Goal: Information Seeking & Learning: Learn about a topic

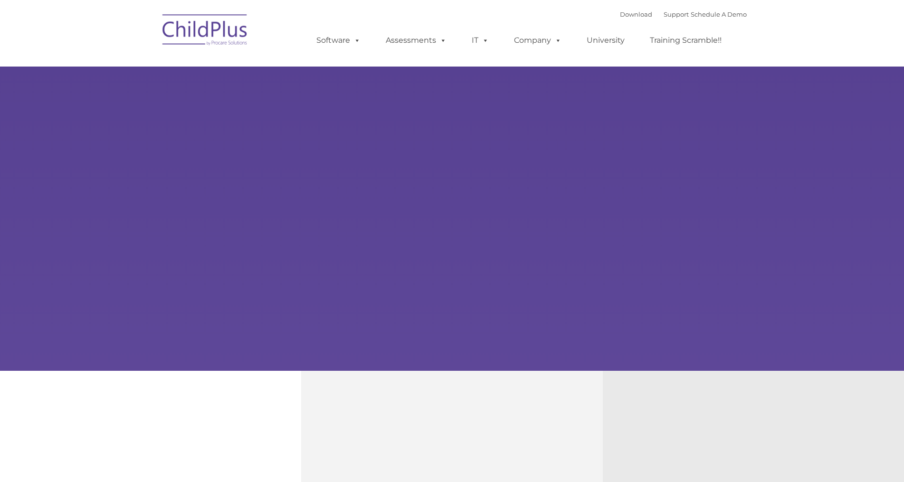
type input ""
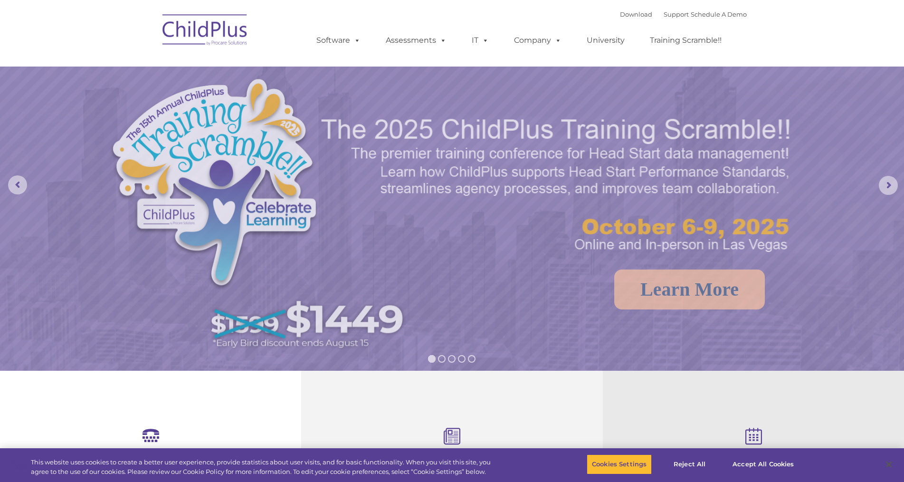
select select "MEDIUM"
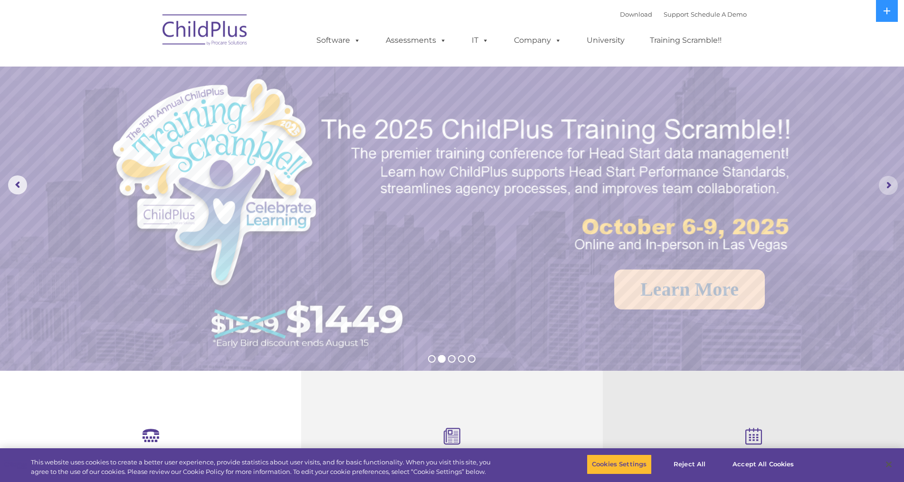
click at [890, 188] on rs-arrow at bounding box center [888, 185] width 19 height 19
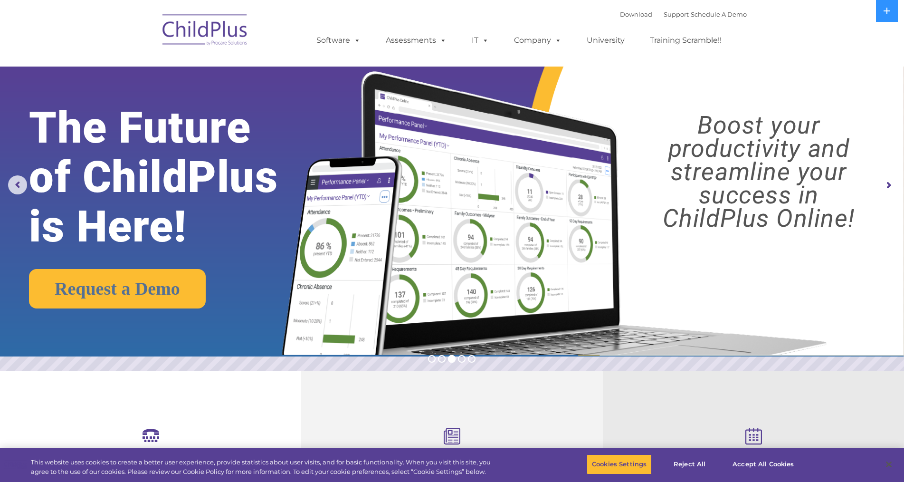
click at [890, 188] on rs-arrow at bounding box center [888, 185] width 19 height 19
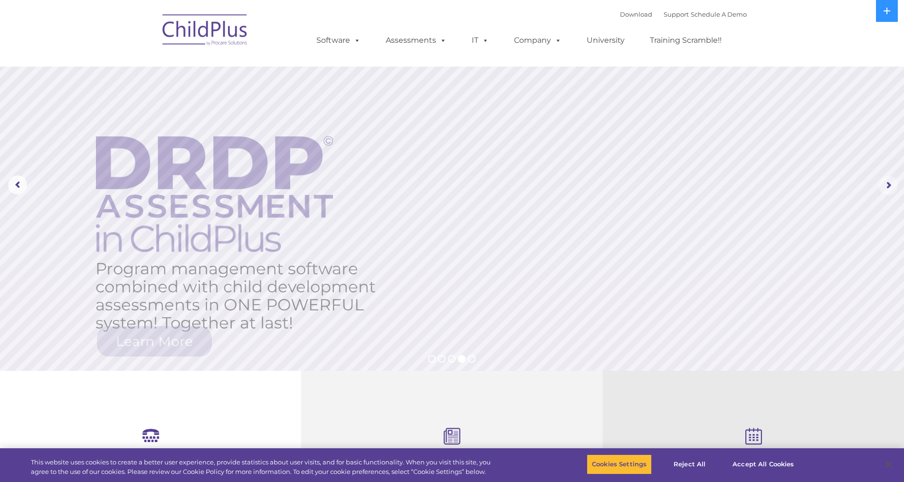
click at [890, 188] on rs-arrow at bounding box center [888, 185] width 19 height 19
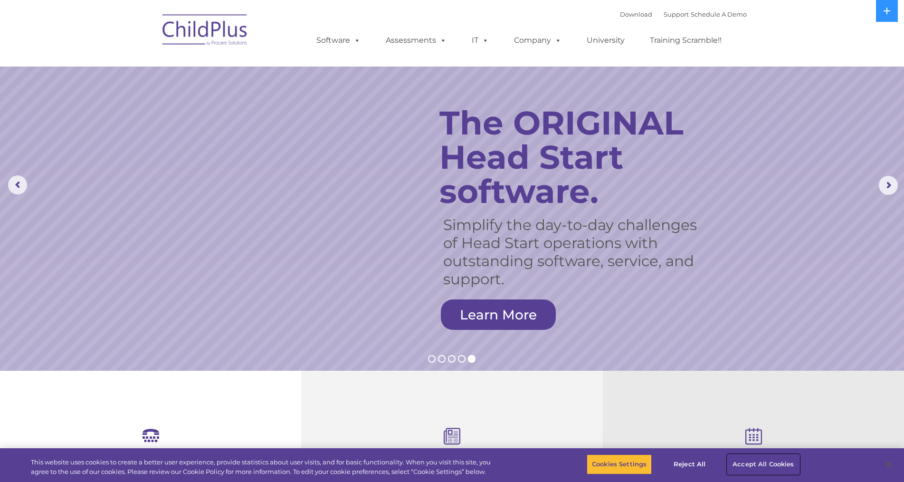
click at [758, 462] on button "Accept All Cookies" at bounding box center [764, 464] width 72 height 20
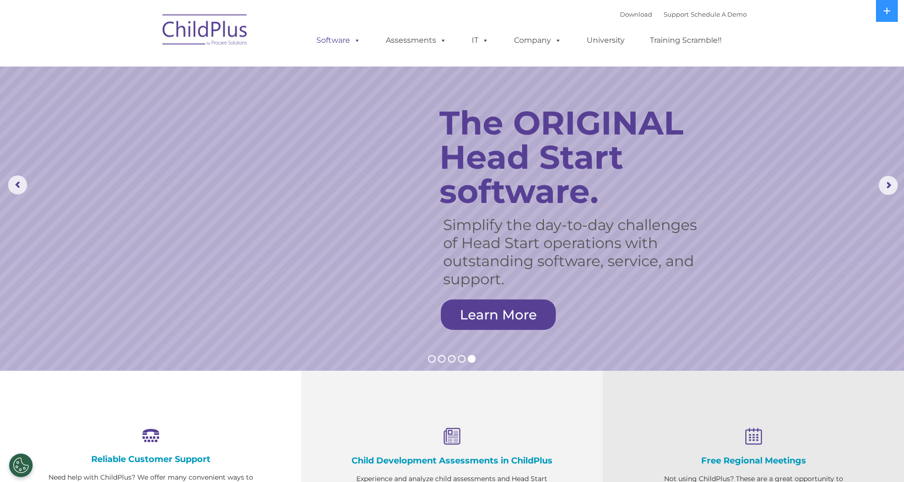
click at [355, 43] on span at bounding box center [355, 40] width 10 height 9
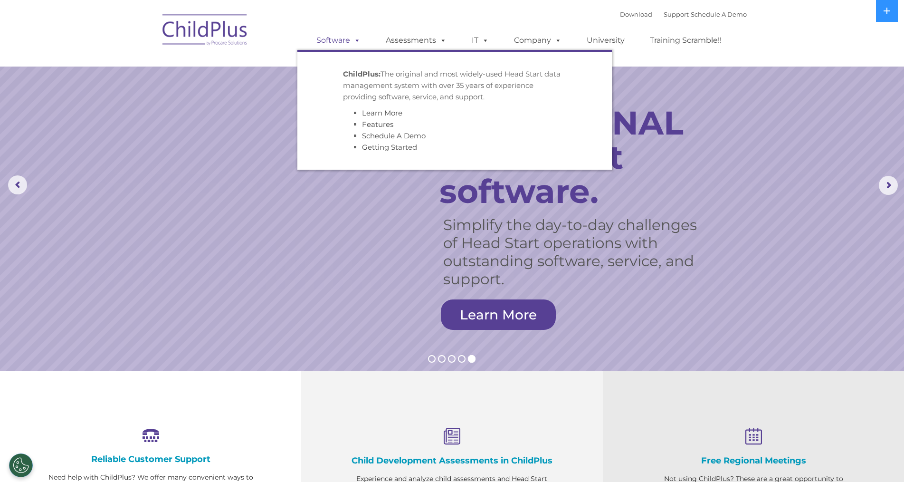
click at [355, 43] on span at bounding box center [355, 40] width 10 height 9
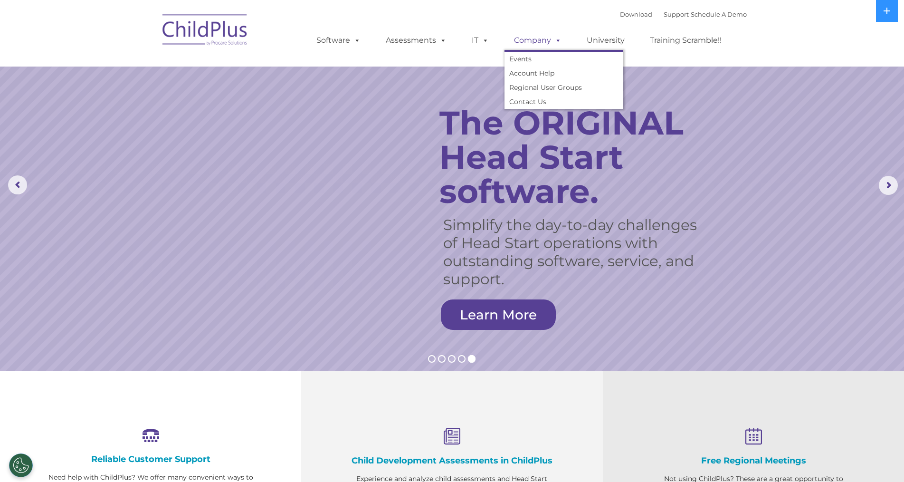
click at [557, 45] on span at bounding box center [556, 40] width 10 height 9
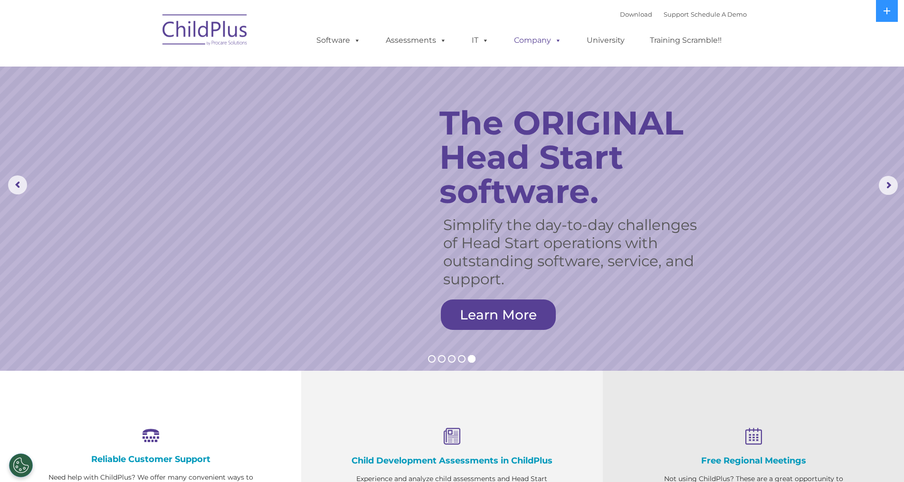
click at [557, 45] on span at bounding box center [556, 40] width 10 height 9
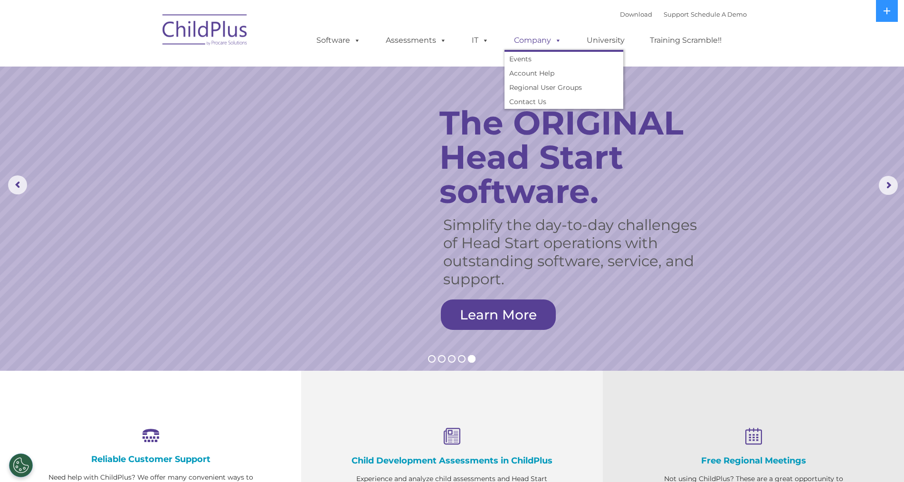
click at [557, 45] on span at bounding box center [556, 40] width 10 height 9
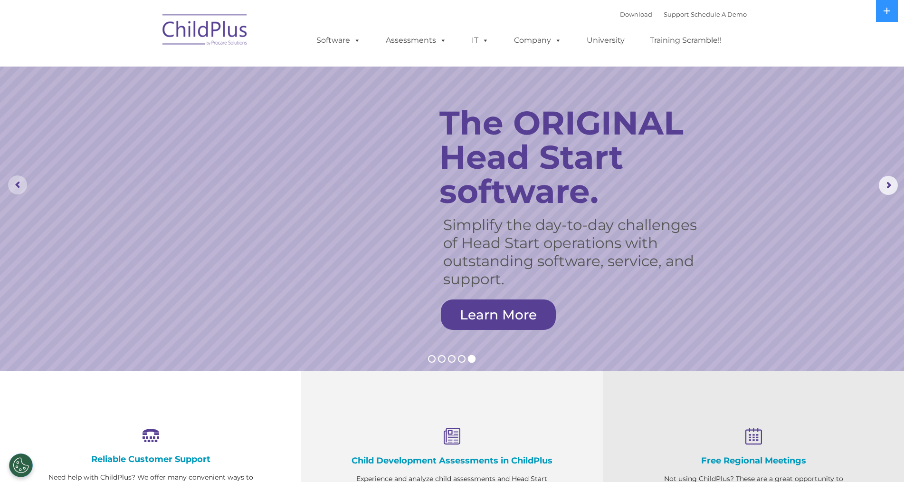
click at [12, 181] on rs-arrow at bounding box center [17, 184] width 19 height 19
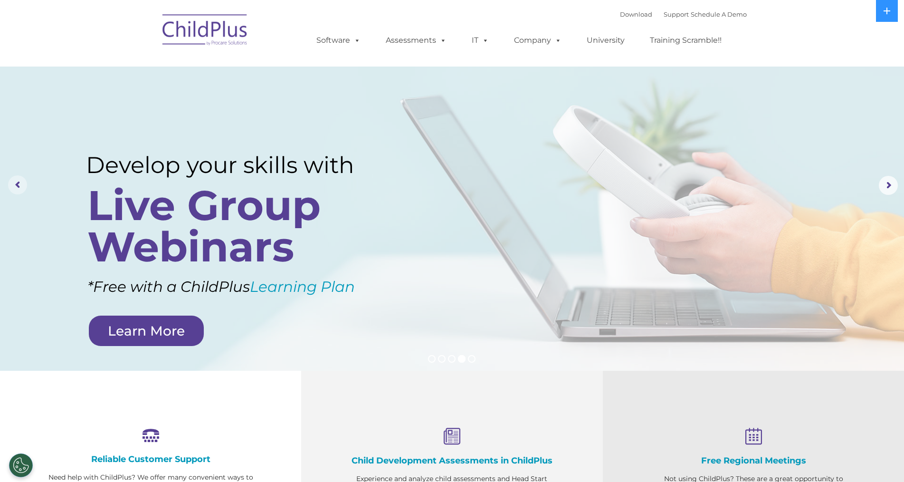
click at [15, 183] on rs-arrow at bounding box center [17, 184] width 19 height 19
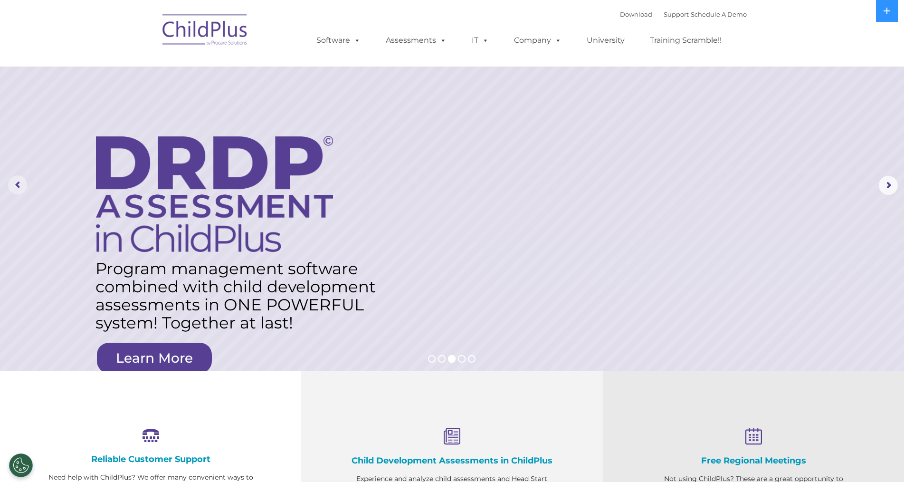
click at [18, 185] on rs-arrow at bounding box center [17, 184] width 19 height 19
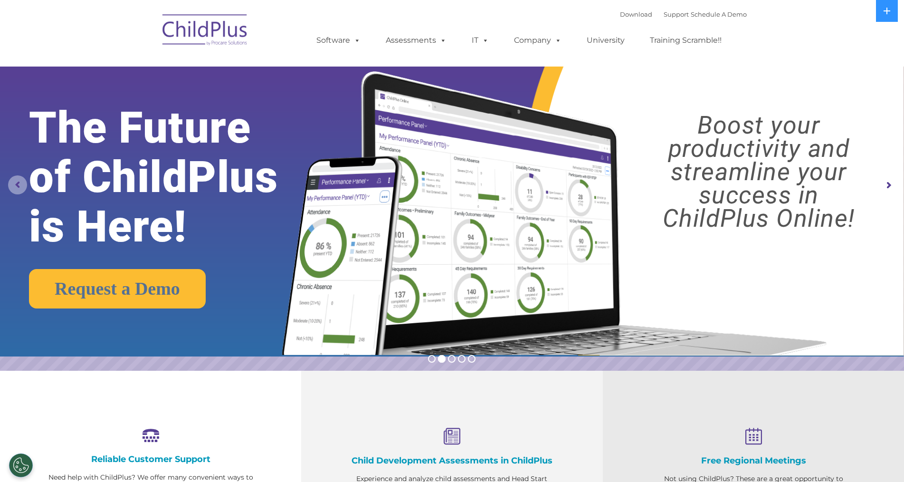
click at [19, 185] on rs-arrow at bounding box center [17, 184] width 19 height 19
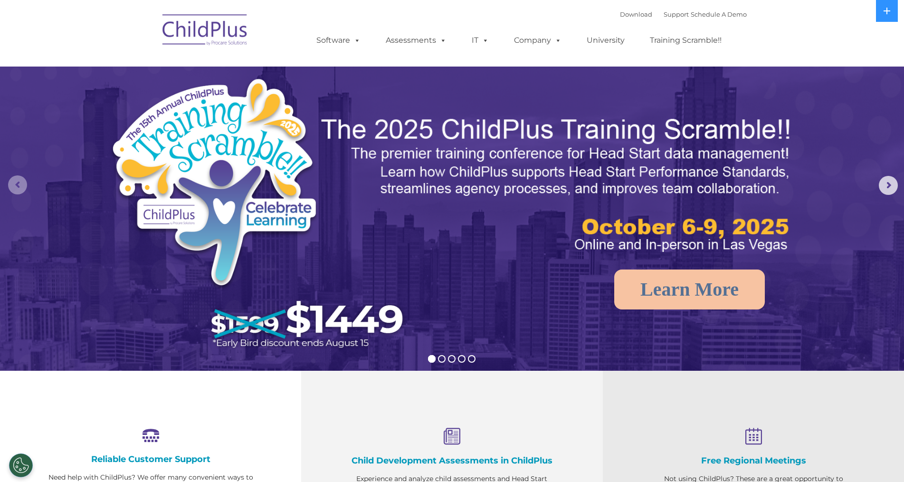
click at [20, 186] on rs-arrow at bounding box center [17, 184] width 19 height 19
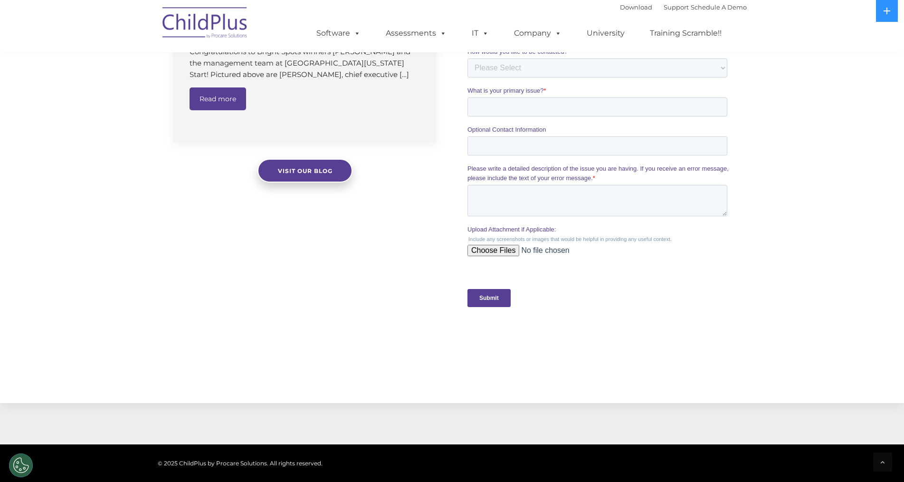
scroll to position [875, 0]
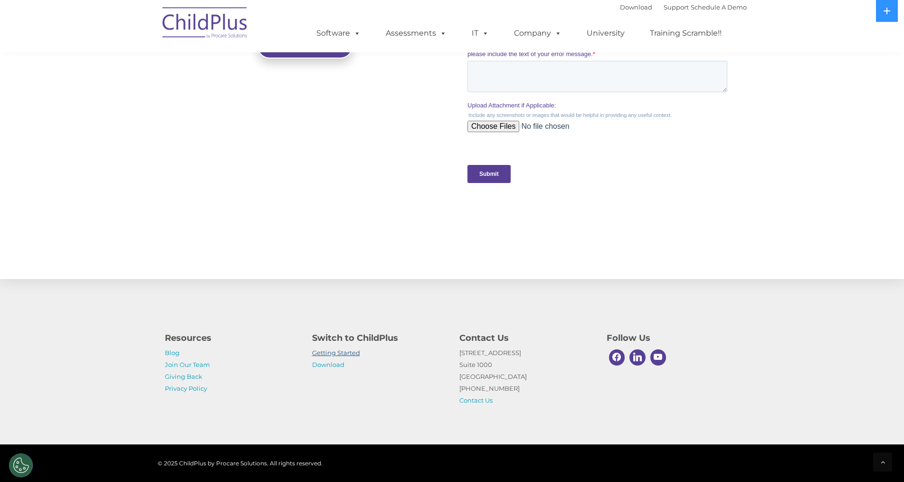
click at [346, 355] on link "Getting Started" at bounding box center [336, 353] width 48 height 8
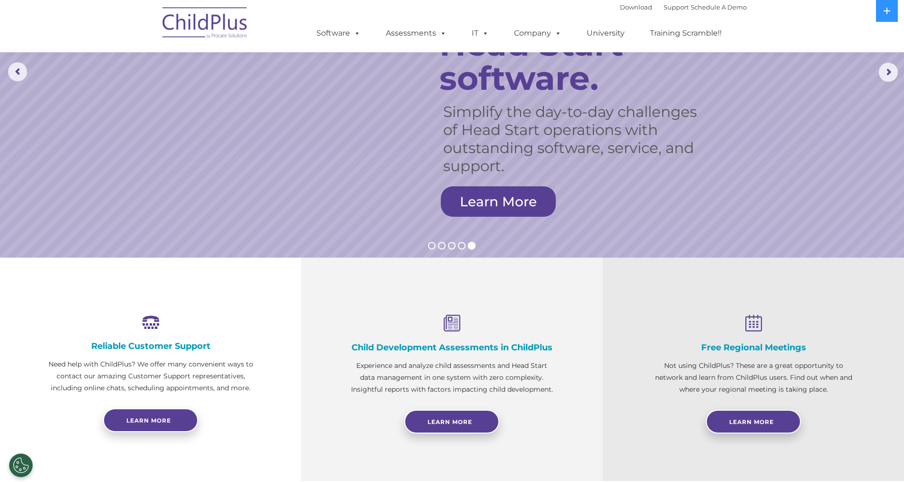
scroll to position [0, 0]
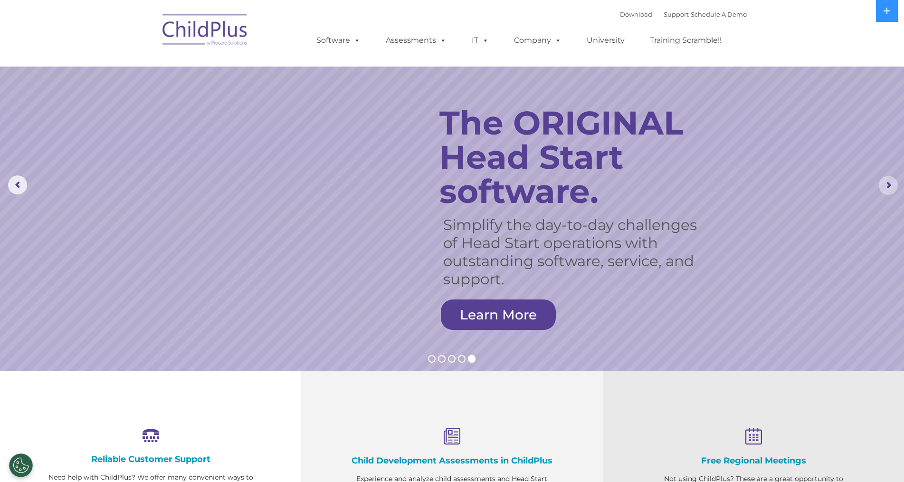
click at [894, 183] on rs-arrow at bounding box center [888, 185] width 19 height 19
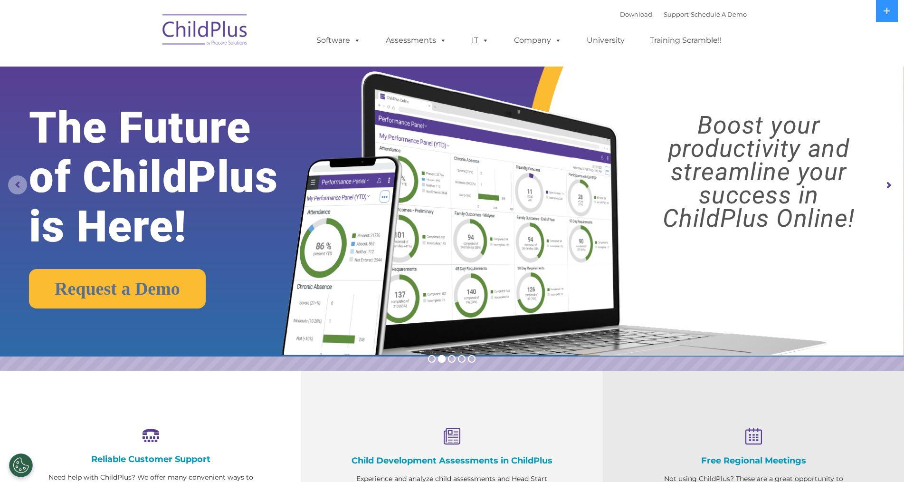
click at [15, 184] on rs-arrow at bounding box center [17, 184] width 19 height 19
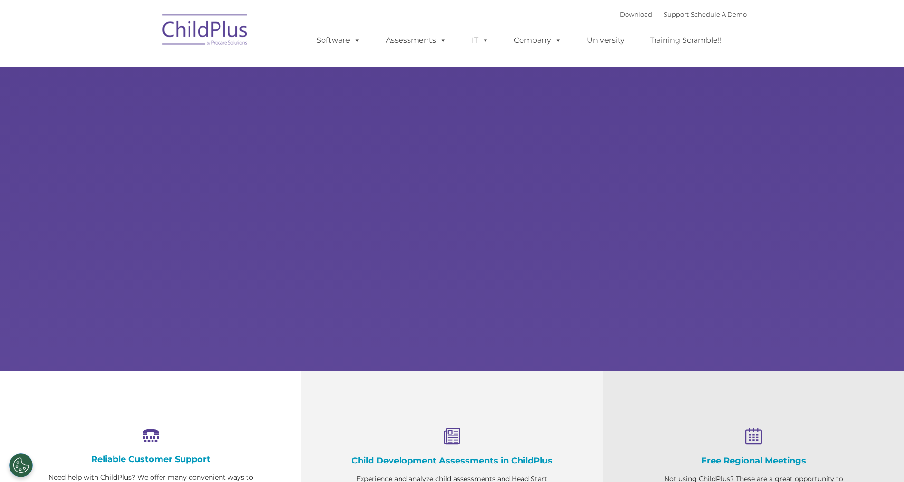
type input ""
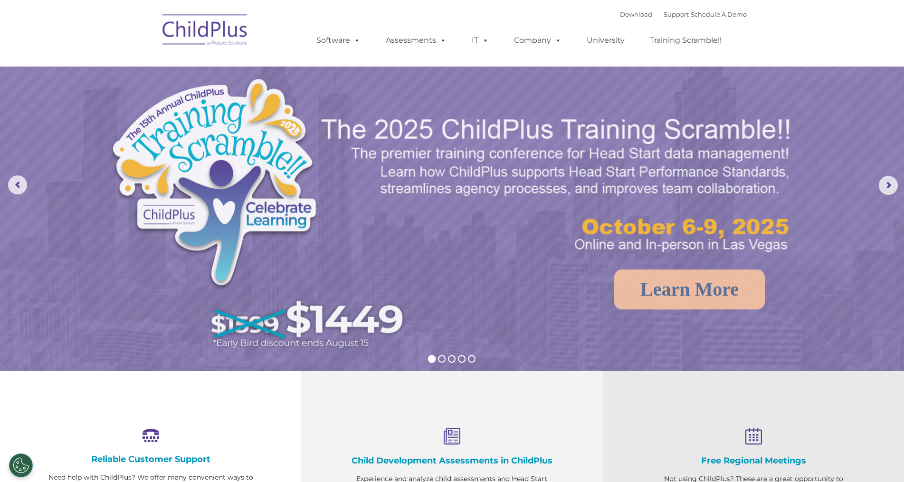
select select "MEDIUM"
